Goal: Task Accomplishment & Management: Use online tool/utility

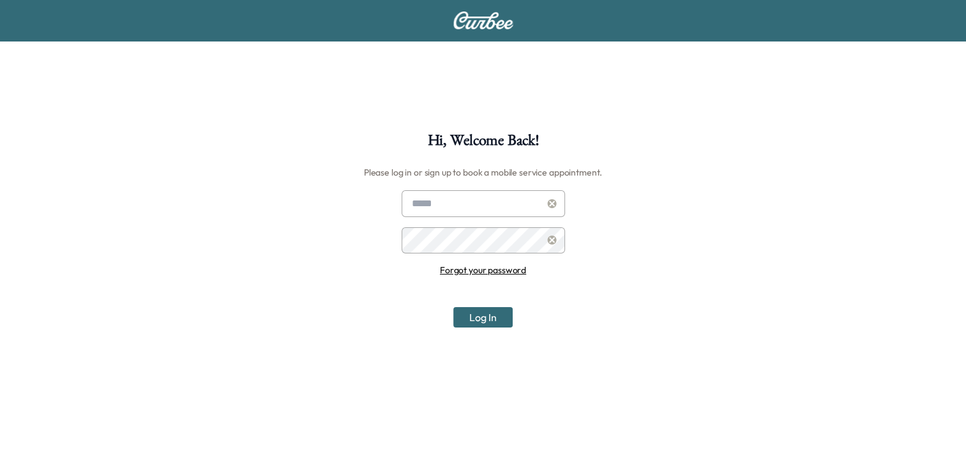
type input "**********"
click at [483, 320] on button "Log In" at bounding box center [482, 317] width 59 height 20
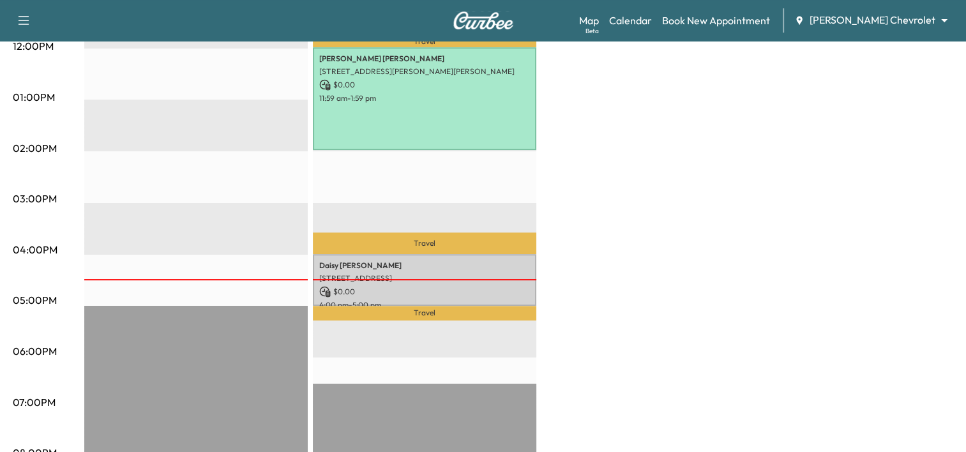
scroll to position [684, 0]
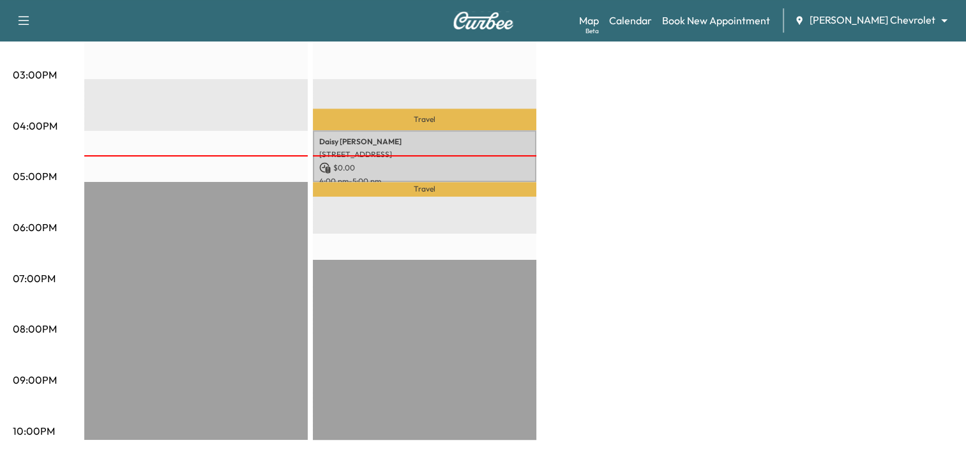
click at [467, 151] on p "[STREET_ADDRESS]" at bounding box center [424, 154] width 211 height 10
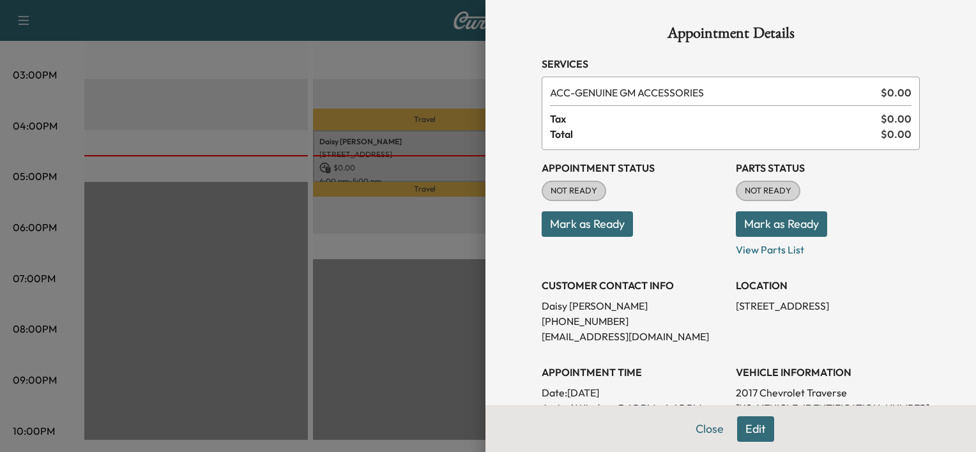
click at [596, 227] on button "Mark as Ready" at bounding box center [586, 224] width 91 height 26
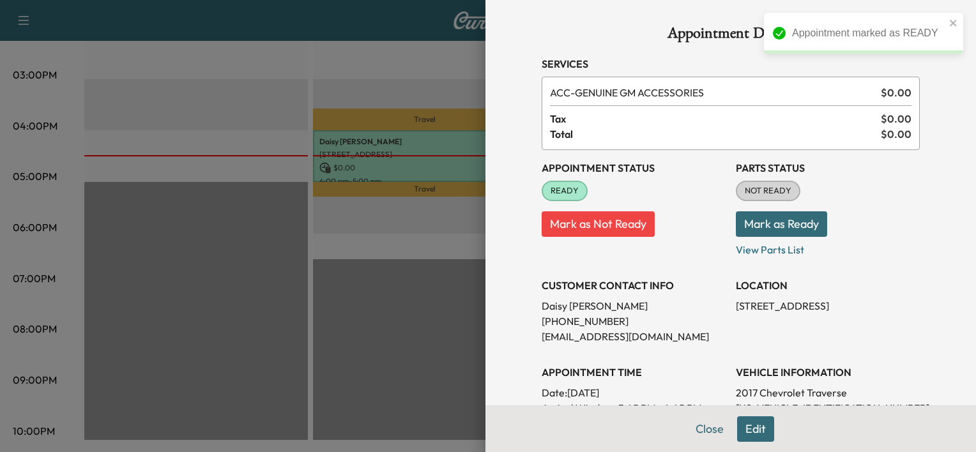
click at [769, 220] on button "Mark as Ready" at bounding box center [780, 224] width 91 height 26
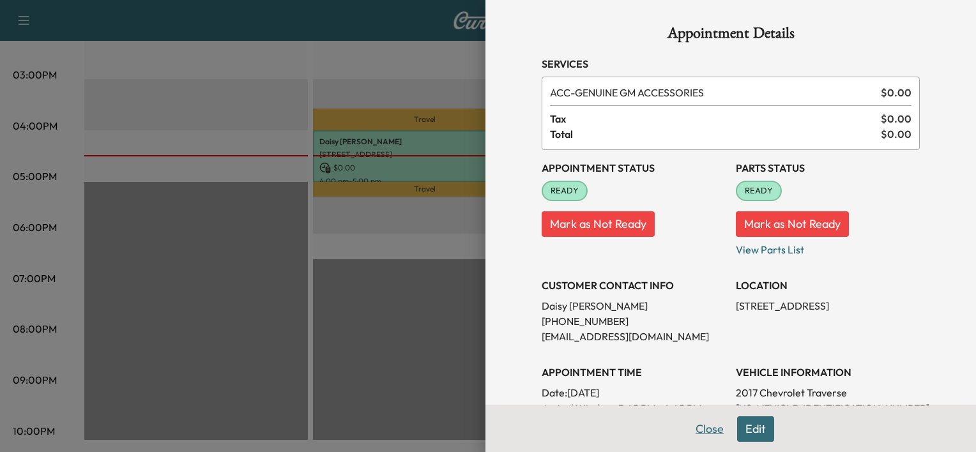
click at [700, 432] on button "Close" at bounding box center [709, 429] width 45 height 26
